Goal: Communication & Community: Answer question/provide support

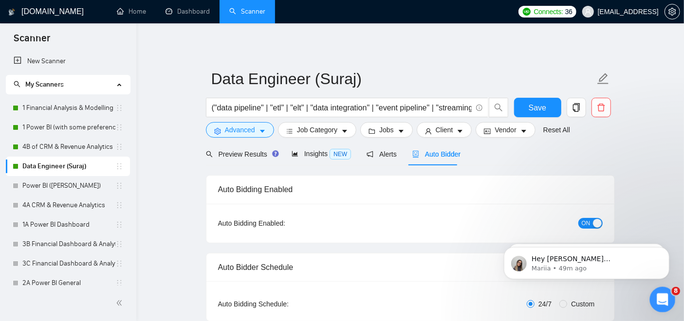
click at [660, 306] on div "Open Intercom Messenger" at bounding box center [661, 298] width 32 height 32
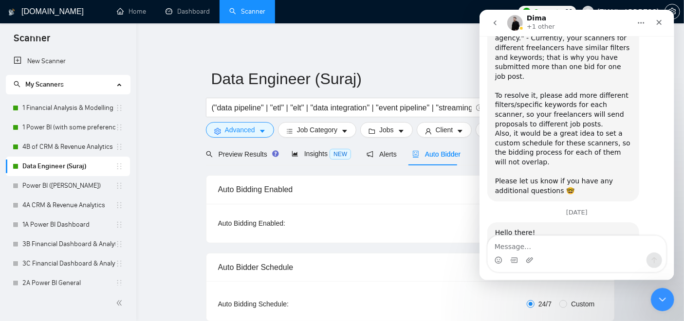
scroll to position [5452, 0]
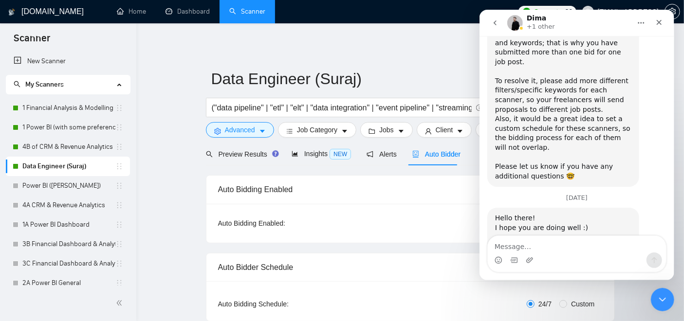
click at [497, 22] on icon "go back" at bounding box center [495, 23] width 8 height 8
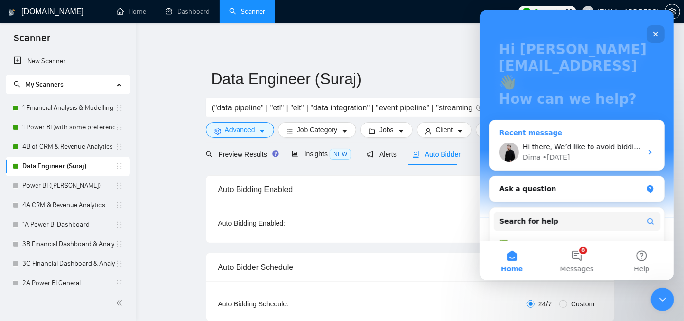
scroll to position [97, 0]
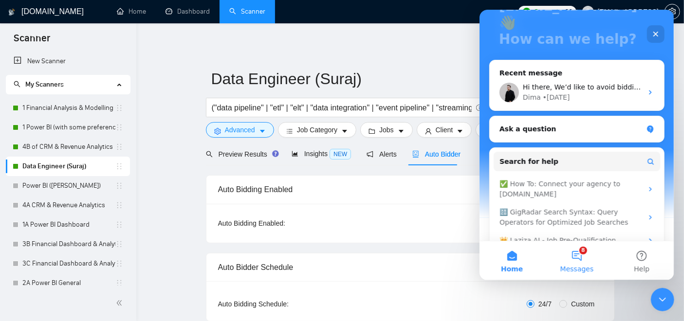
click at [568, 258] on button "8 Messages" at bounding box center [576, 261] width 65 height 39
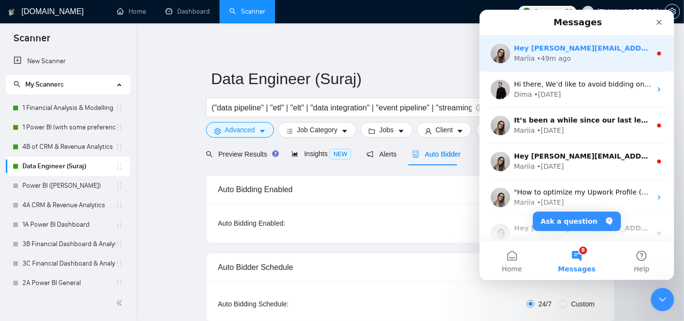
click at [618, 56] on div "Mariia • 49m ago" at bounding box center [582, 59] width 137 height 10
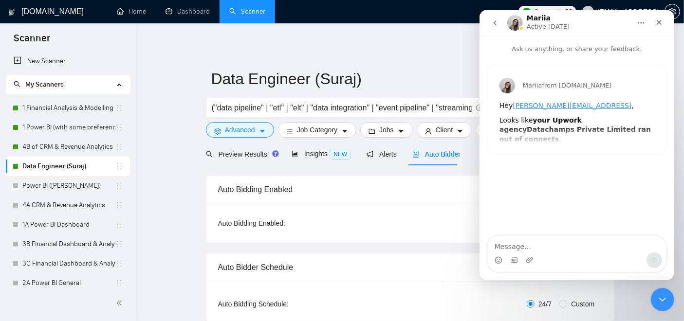
click at [501, 29] on button "go back" at bounding box center [495, 23] width 19 height 19
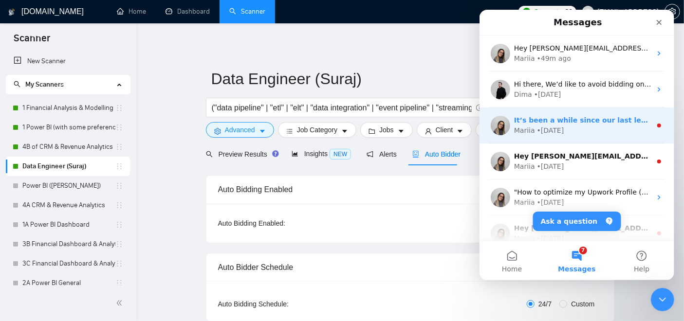
click at [567, 126] on div "Mariia • [DATE]" at bounding box center [582, 131] width 137 height 10
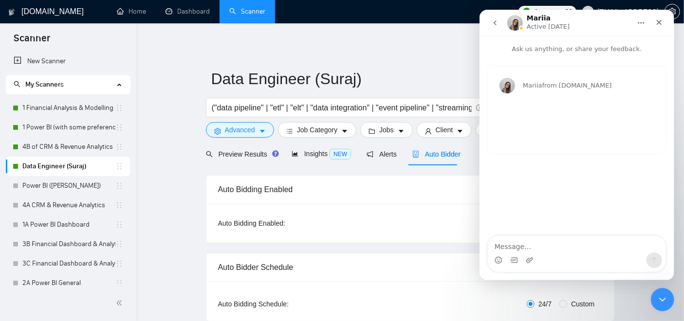
click at [493, 25] on icon "go back" at bounding box center [495, 23] width 8 height 8
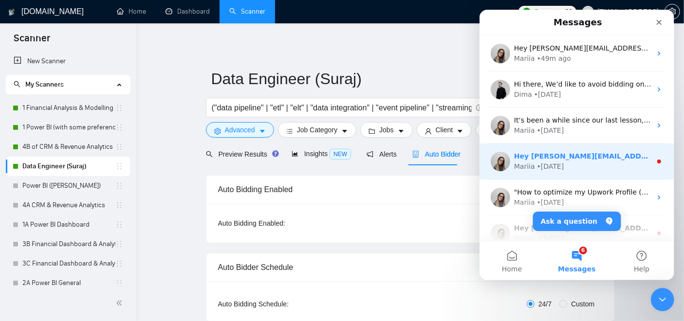
click at [625, 171] on div "Mariia • [DATE]" at bounding box center [582, 167] width 137 height 10
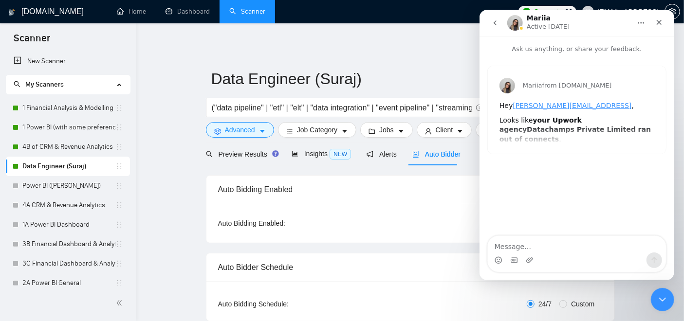
click at [500, 28] on button "go back" at bounding box center [495, 23] width 19 height 19
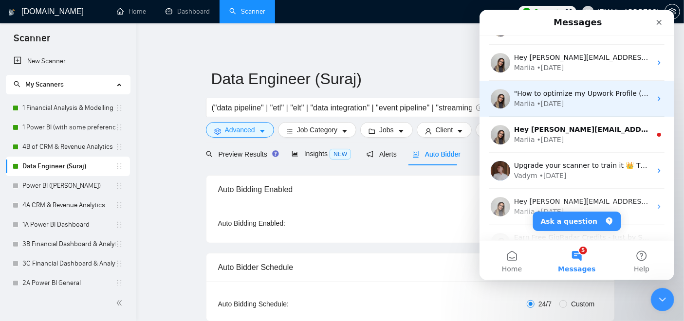
scroll to position [101, 0]
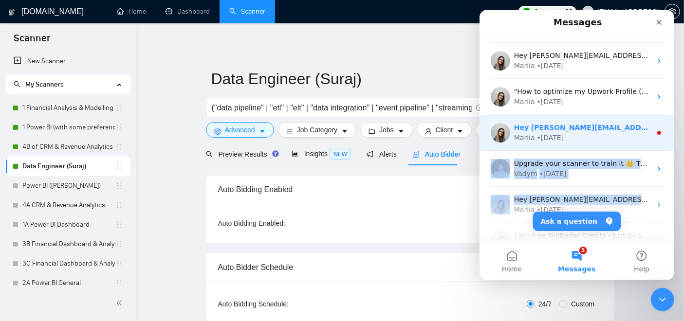
drag, startPoint x: 633, startPoint y: 183, endPoint x: 642, endPoint y: 126, distance: 58.1
click at [642, 126] on ul "Hey [PERSON_NAME][EMAIL_ADDRESS], Looks like your Upwork agency Datachamps Priv…" at bounding box center [576, 133] width 195 height 396
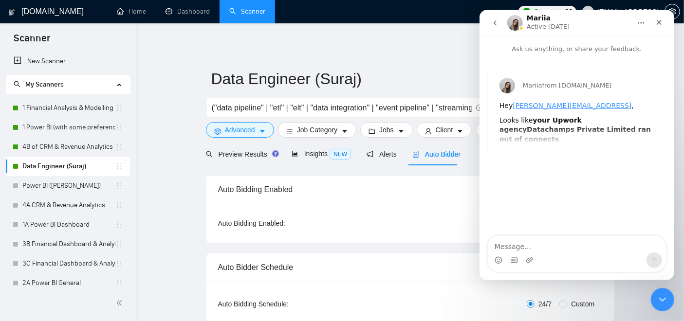
click at [492, 19] on icon "go back" at bounding box center [495, 23] width 8 height 8
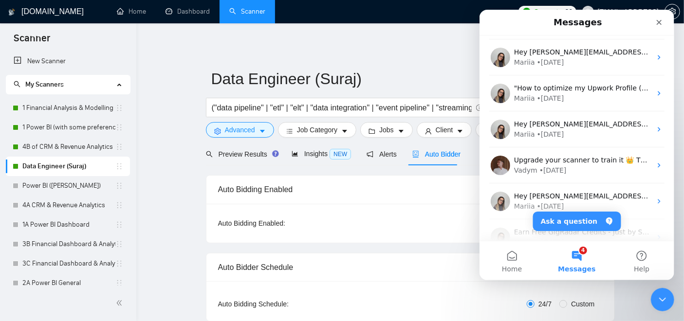
scroll to position [0, 0]
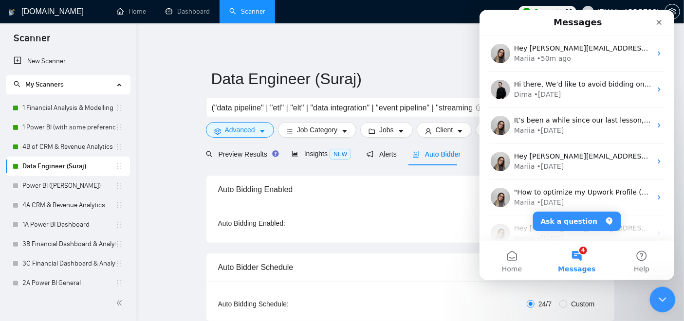
click at [671, 298] on div "Close Intercom Messenger" at bounding box center [661, 298] width 23 height 23
